Goal: Task Accomplishment & Management: Use online tool/utility

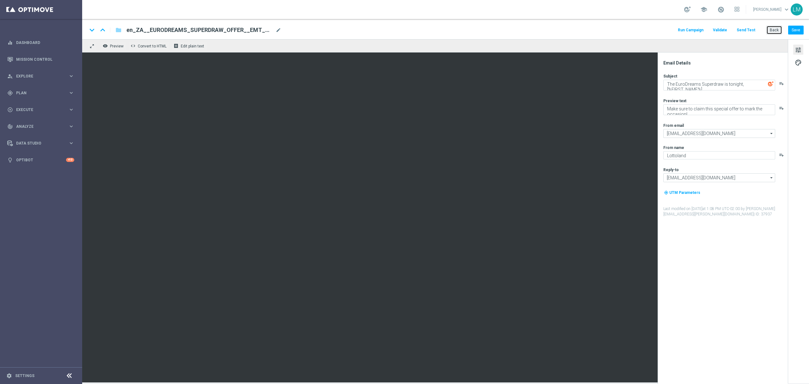
click at [607, 34] on button "Back" at bounding box center [775, 30] width 16 height 9
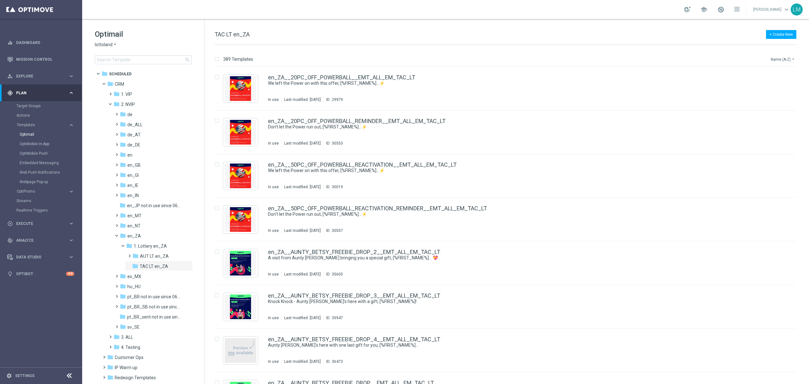
click at [607, 60] on button "Name (A-Z) arrow_drop_down" at bounding box center [783, 59] width 26 height 8
click at [607, 87] on span "Date Modified (Newest)" at bounding box center [772, 87] width 42 height 4
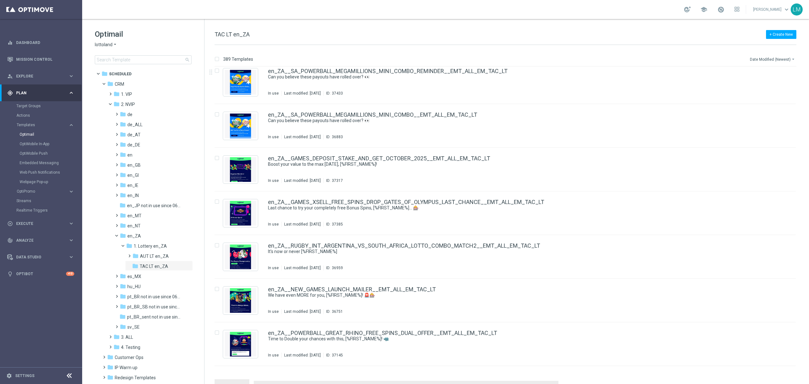
scroll to position [590, 0]
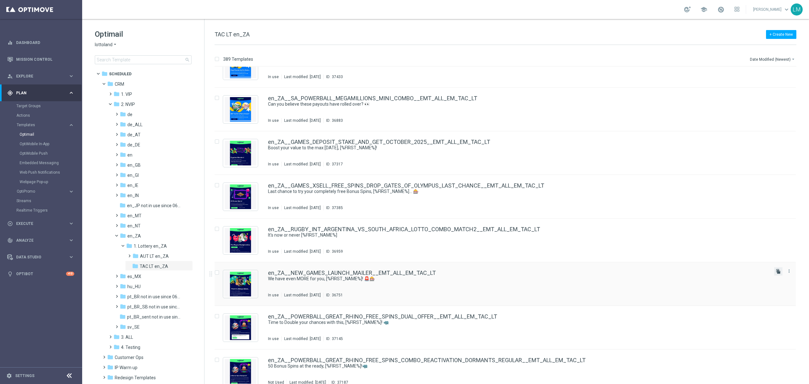
click at [607, 272] on icon "file_copy" at bounding box center [778, 271] width 5 height 5
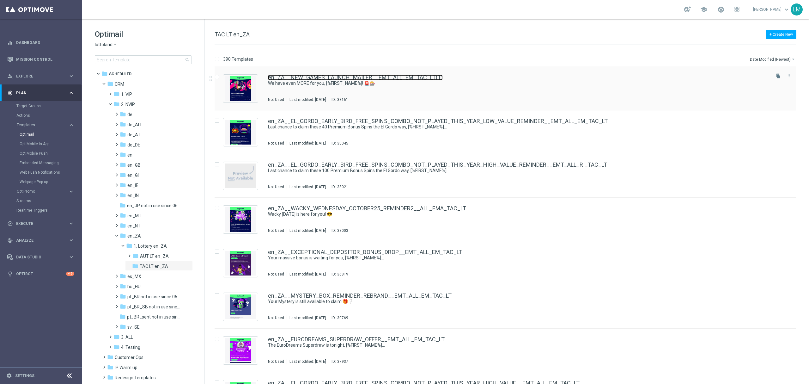
click at [343, 78] on link "en_ZA__NEW_GAMES_LAUNCH_MAILER__EMT_ALL_EM_TAC_LT(1)" at bounding box center [355, 78] width 175 height 6
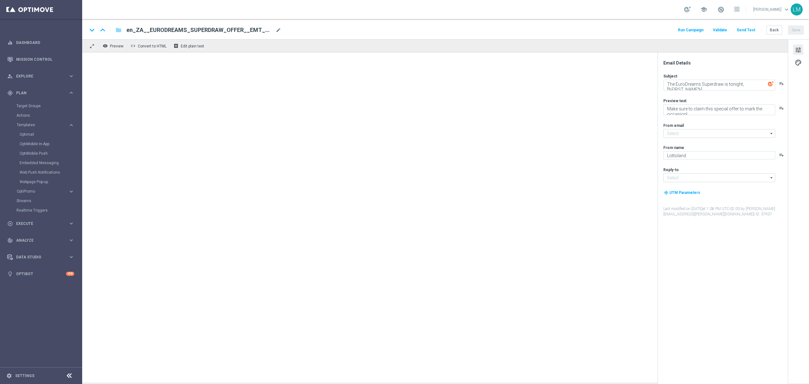
type input "mail@crm.lottoland.com"
type input "support@lottoland.co.uk"
type textarea "We have even MORE for you, [%FIRST_NAME%]! 🚨🎰"
type textarea "Exciting times!"
type input "support@lottoland.co.za"
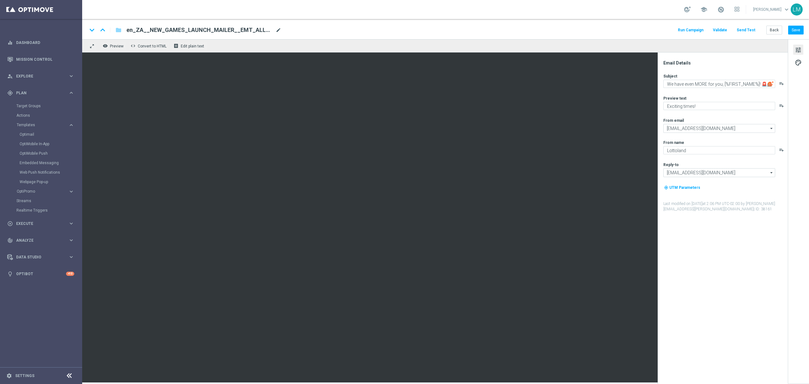
click at [281, 28] on span "mode_edit" at bounding box center [279, 30] width 6 height 6
paste input "LIVE_GAMES_LAUNCH_MAILER__EMT_ALL_EM_TAC_LT"
type input "en_ZA__NEW_LIVE_GAMES_LAUNCH_MAILER__EMT_ALL_EM_TAC_LT"
click at [275, 43] on div "remove_red_eye Preview code Convert to HTML receipt Edit plain text" at bounding box center [435, 45] width 706 height 13
click at [260, 33] on input "en_ZA__NEW_LIVE_GAMES_LAUNCH_MAILER__EMT_ALL_EM_TAC_LT" at bounding box center [204, 30] width 157 height 8
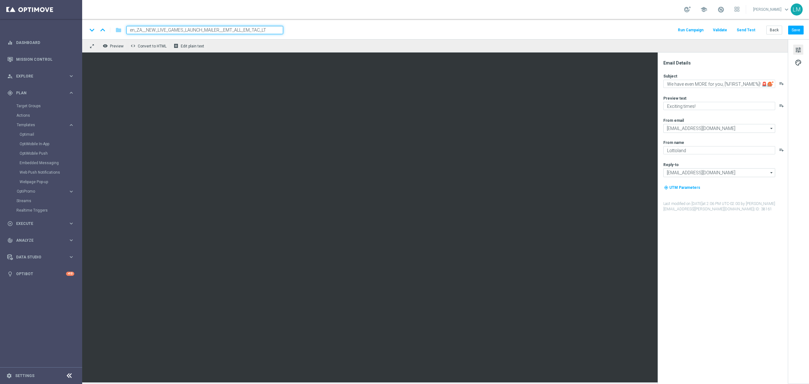
click at [250, 52] on iframe at bounding box center [435, 217] width 706 height 330
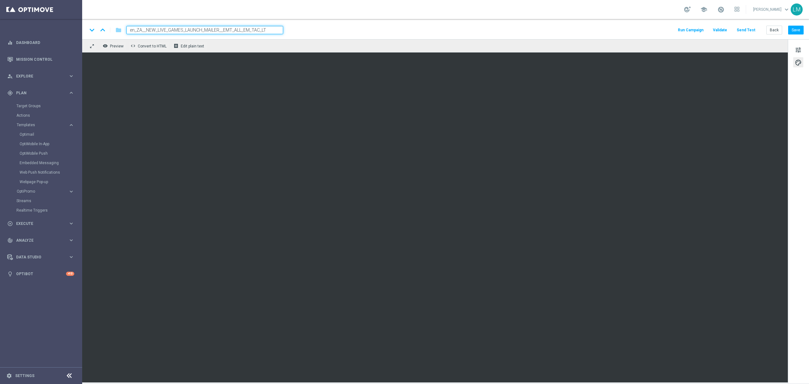
click at [241, 45] on div "remove_red_eye Preview code Convert to HTML receipt Edit plain text" at bounding box center [435, 45] width 706 height 13
click at [244, 28] on input "en_ZA__NEW_LIVE_GAMES_LAUNCH_MAILER__EMT_ALL_EM_TAC_LT" at bounding box center [204, 30] width 157 height 8
click at [243, 39] on div "remove_red_eye Preview code Convert to HTML receipt Edit plain text" at bounding box center [435, 45] width 706 height 13
click at [607, 33] on button "Save" at bounding box center [795, 30] width 15 height 9
click at [607, 52] on button "tune" at bounding box center [798, 50] width 10 height 10
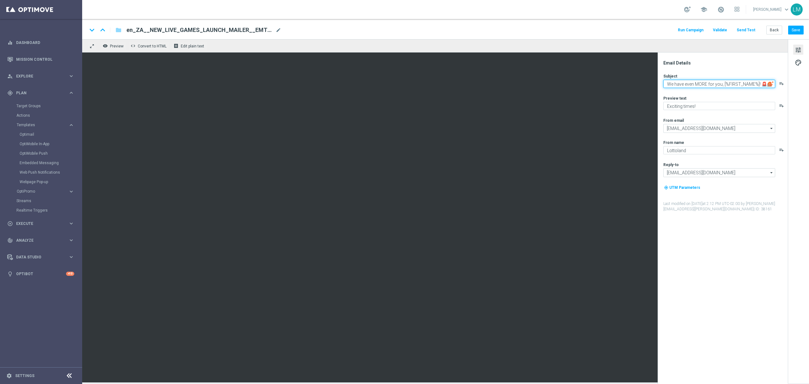
click at [607, 85] on textarea "We have even MORE for you, [%FIRST_NAME%]! 🚨🎰" at bounding box center [719, 84] width 112 height 8
click at [607, 81] on textarea "We have even MORE for you, [%FIRST_NAME%]! 🚨🎰" at bounding box center [719, 84] width 112 height 8
drag, startPoint x: 760, startPoint y: 84, endPoint x: 769, endPoint y: 83, distance: 9.6
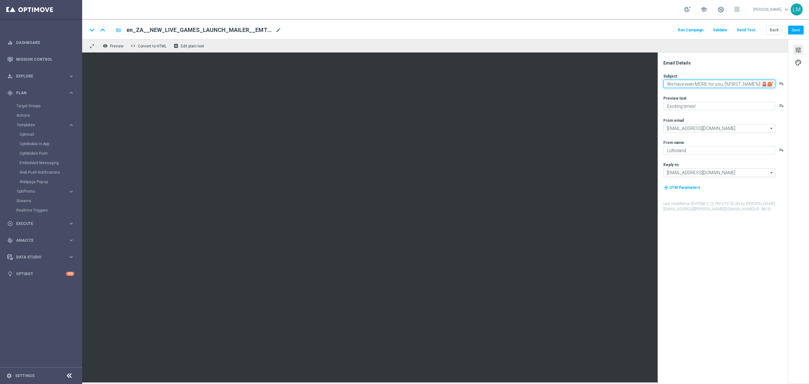
click at [607, 83] on div "We have even MORE for you, [%FIRST_NAME%]! 🚨🎰 playlist_add" at bounding box center [725, 84] width 124 height 8
paste textarea "♠️"
click at [607, 84] on textarea "We have even MORE for you, [%FIRST_NAME%]! ♠️" at bounding box center [719, 84] width 112 height 8
type textarea "We now have Live Casino, [%FIRST_NAME%]! ♠️"
click at [607, 108] on textarea "Exciting times!" at bounding box center [719, 106] width 112 height 8
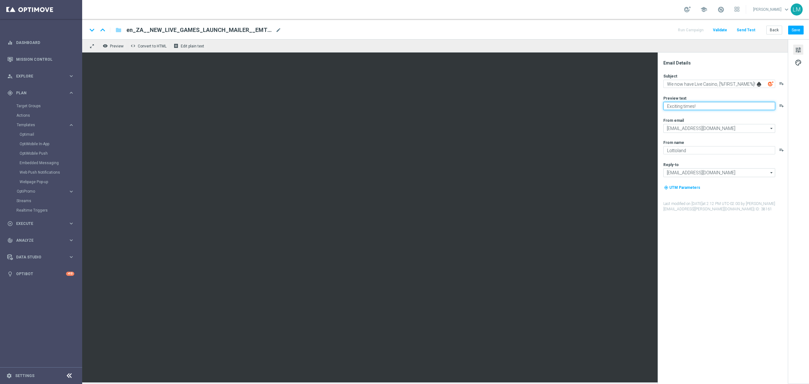
click at [607, 108] on textarea "Exciting times!" at bounding box center [719, 106] width 112 height 8
type textarea "Full real-time action is now at Lottoland!"
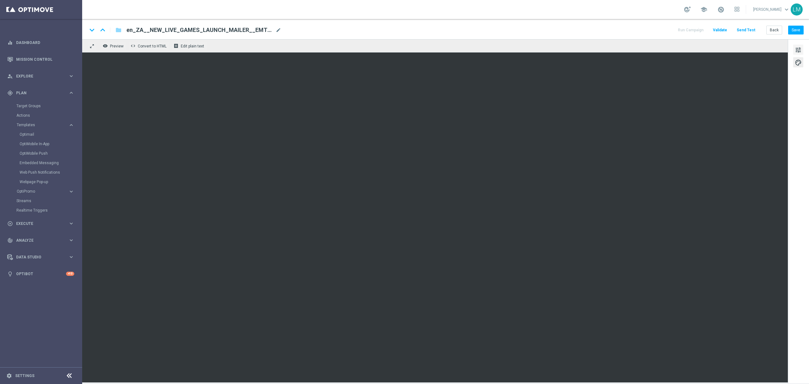
click at [607, 53] on span "tune" at bounding box center [798, 50] width 7 height 8
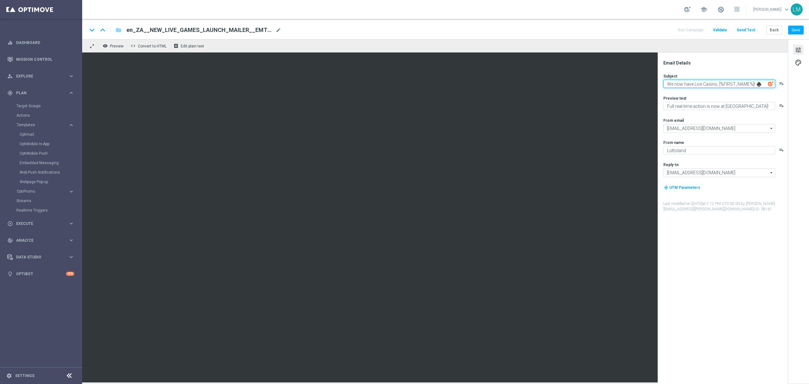
click at [607, 87] on textarea "We now have Live Casino, [%FIRST_NAME%]! ♠️" at bounding box center [719, 84] width 112 height 8
click at [607, 85] on textarea "We now have Live Casino, [%FIRST_NAME%]! ♠️" at bounding box center [719, 84] width 112 height 8
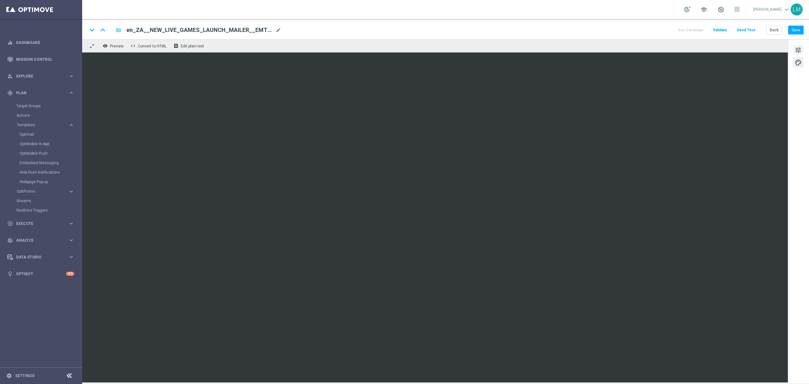
click at [607, 51] on span "tune" at bounding box center [798, 50] width 7 height 8
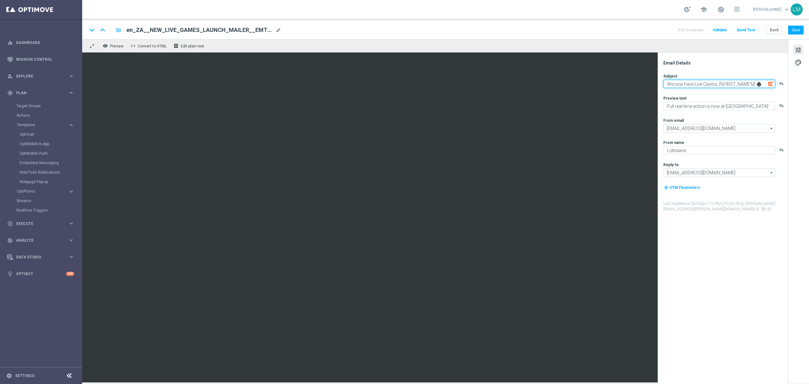
click at [607, 85] on textarea "We now have Live Casino, [%FIRST_NAME%]! ♠️" at bounding box center [719, 84] width 112 height 8
paste textarea "♥️"
click at [607, 84] on textarea "We now have Live Casino, [%FIRST_NAME%]! ♠️♥️" at bounding box center [719, 84] width 112 height 8
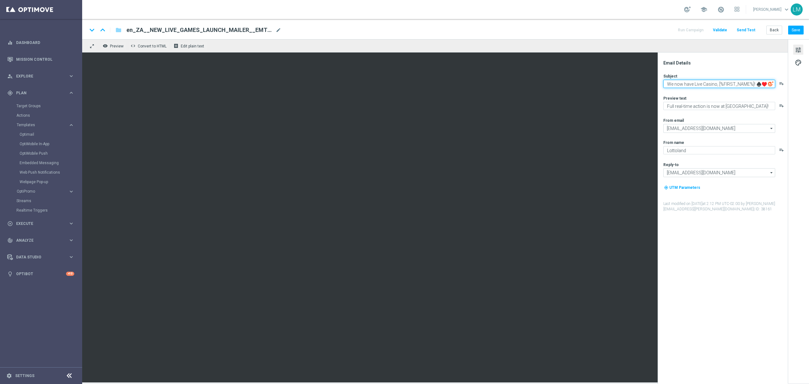
click at [607, 84] on textarea "We now have Live Casino, [%FIRST_NAME%]! ♠️♥️" at bounding box center [719, 84] width 112 height 8
type textarea "We now have Live Casino, [%FIRST_NAME%]! ♠️♥️"
click at [607, 103] on textarea "Full real-time action is now at Lottoland!" at bounding box center [719, 106] width 112 height 8
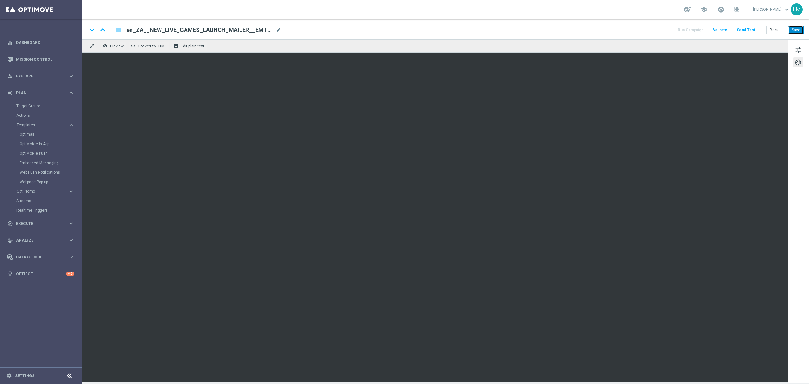
click at [607, 30] on button "Save" at bounding box center [795, 30] width 15 height 9
click at [607, 29] on button "Save" at bounding box center [795, 30] width 15 height 9
click at [607, 31] on button "Send Test" at bounding box center [746, 30] width 21 height 9
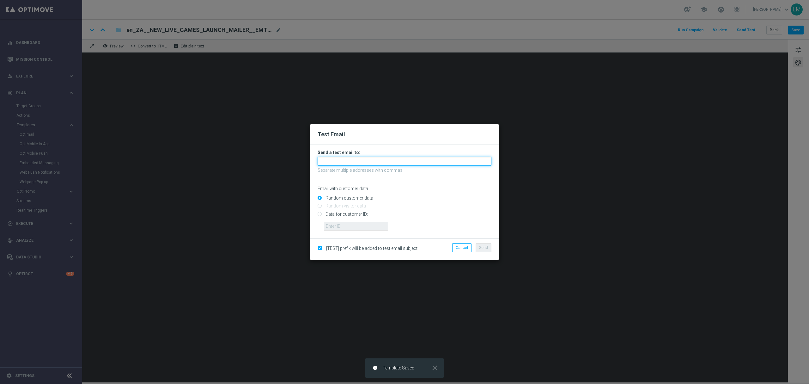
click at [321, 164] on input "text" at bounding box center [405, 161] width 174 height 9
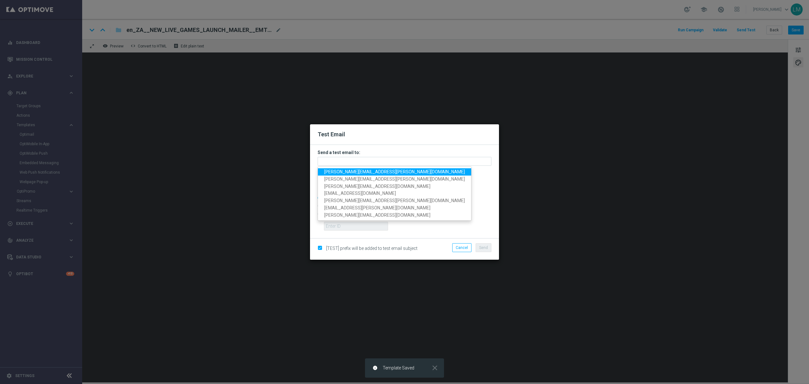
click at [326, 173] on span "leslie.martinez@lottoland.com" at bounding box center [394, 171] width 141 height 5
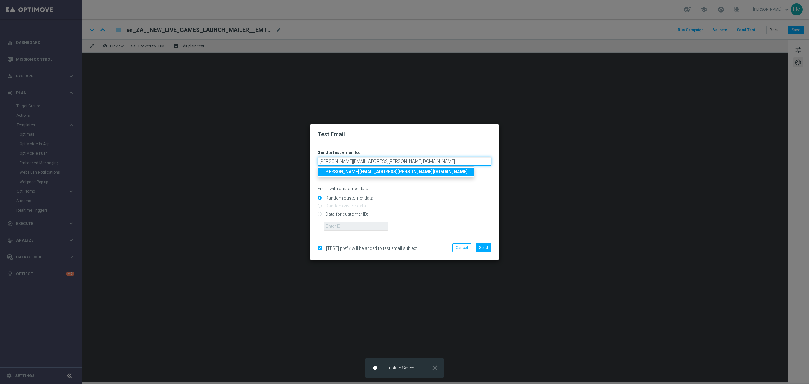
click at [383, 160] on input "leslie.martinez@lottoland.com" at bounding box center [405, 161] width 174 height 9
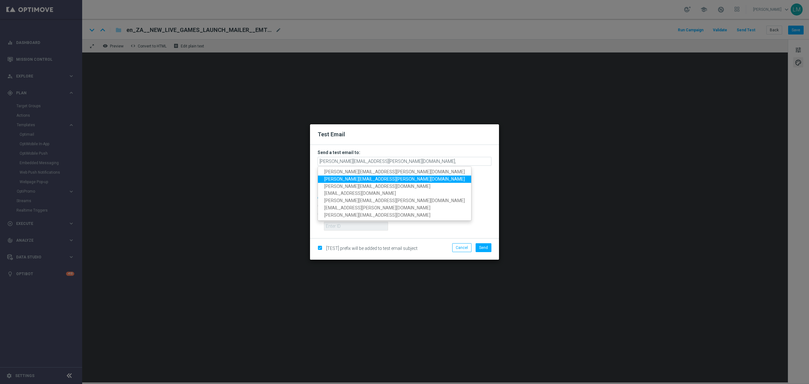
click at [370, 176] on span "millie.purcell@lottoland.com" at bounding box center [394, 178] width 141 height 5
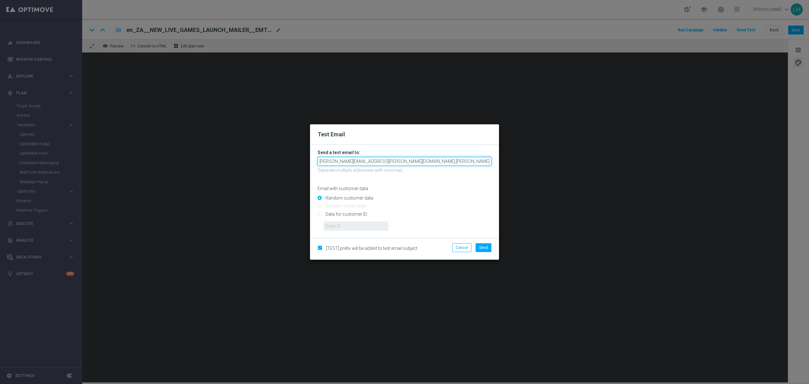
click at [438, 161] on input "leslie.martinez@lottoland.com,millie.purcell@lottoland.com" at bounding box center [405, 161] width 174 height 9
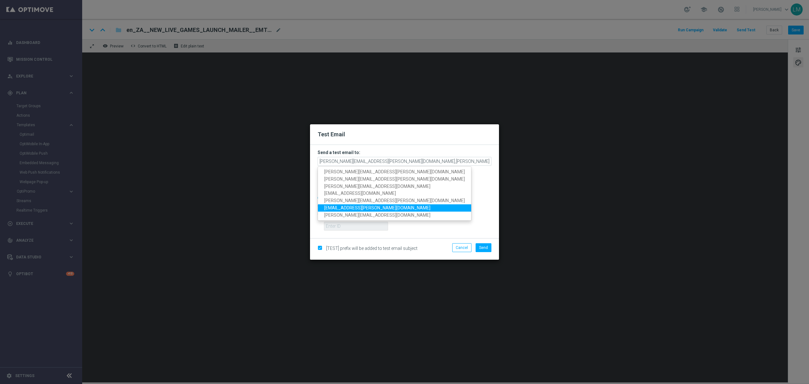
type input "leslie.martinez@lottoland.com,millie.purcell@lottoland.com,maryke.haywood@lotto…"
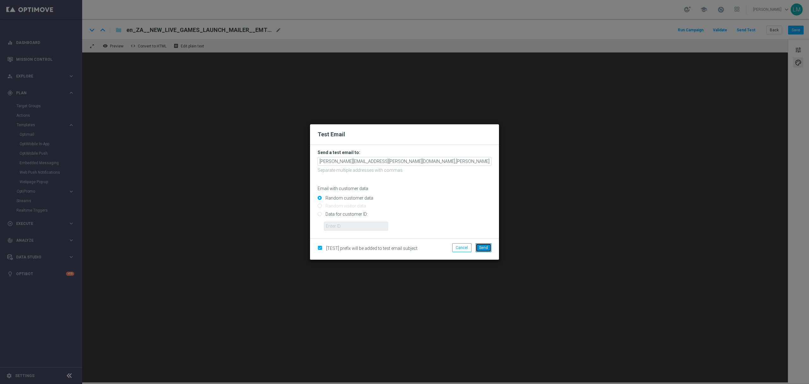
click at [484, 246] on span "Send" at bounding box center [483, 247] width 9 height 4
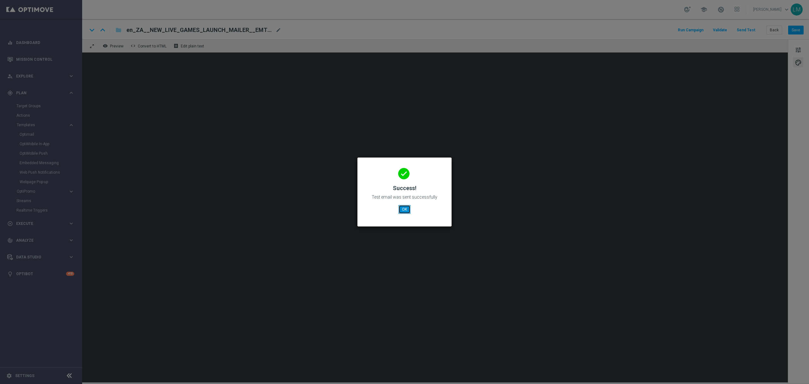
click at [406, 209] on button "OK" at bounding box center [405, 209] width 12 height 9
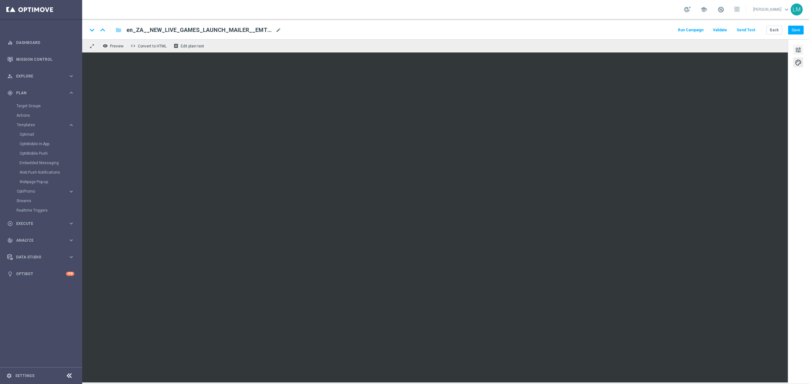
click at [607, 49] on span "tune" at bounding box center [798, 50] width 7 height 8
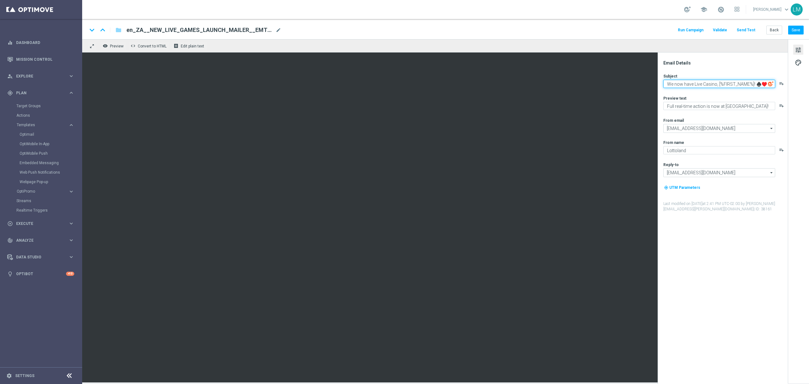
click at [607, 83] on textarea "We now have Live Casino, [%FIRST_NAME%]! ♠️♥️" at bounding box center [719, 84] width 112 height 8
click at [607, 108] on textarea "Full real-time action is now at Lottoland!" at bounding box center [719, 106] width 112 height 8
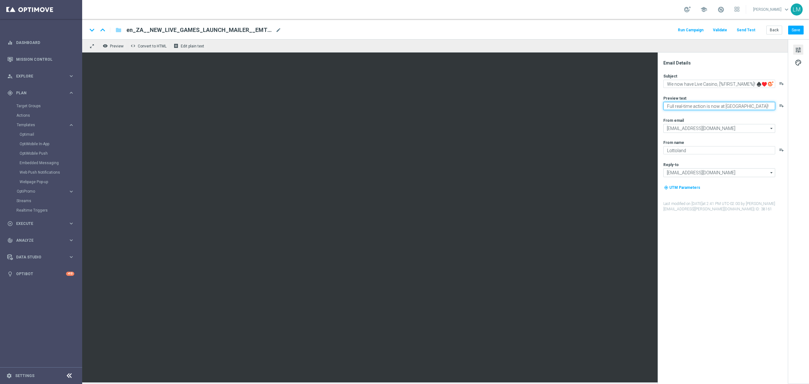
click at [607, 108] on textarea "Full real-time action is now at Lottoland!" at bounding box center [719, 106] width 112 height 8
